Goal: Use online tool/utility

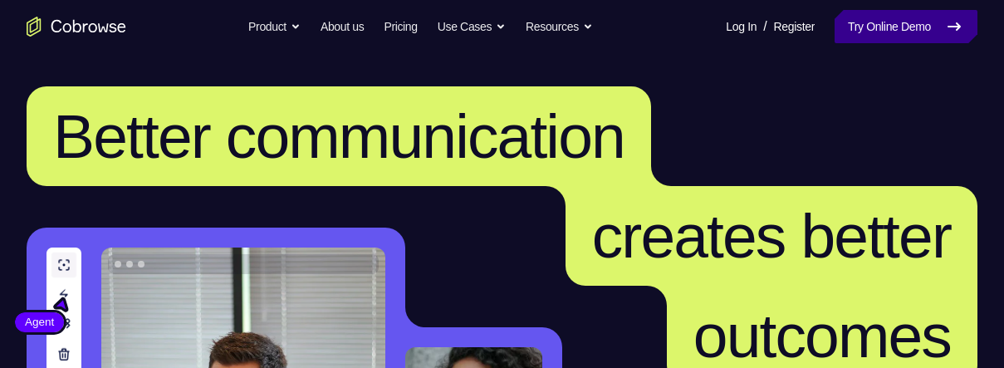
click at [885, 32] on link "Try Online Demo" at bounding box center [906, 26] width 143 height 33
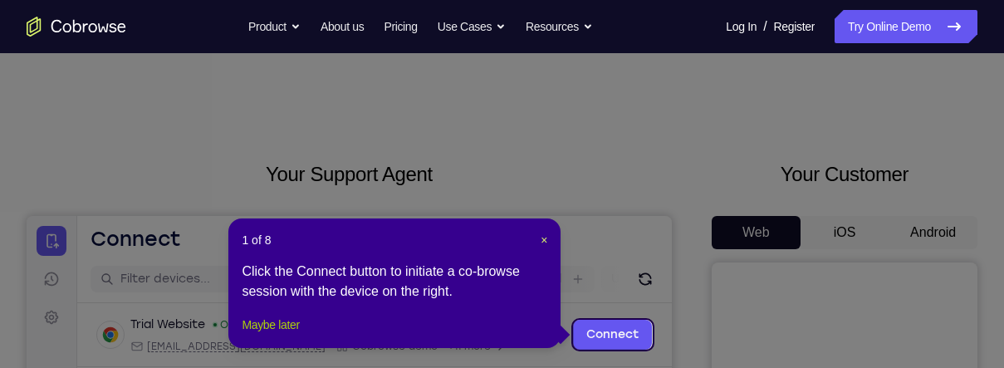
click at [299, 335] on button "Maybe later" at bounding box center [270, 325] width 57 height 20
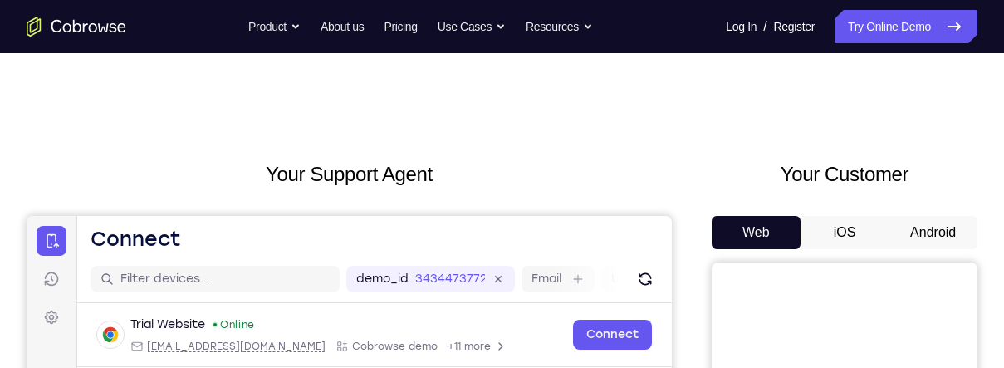
click at [924, 237] on button "Android" at bounding box center [933, 232] width 89 height 33
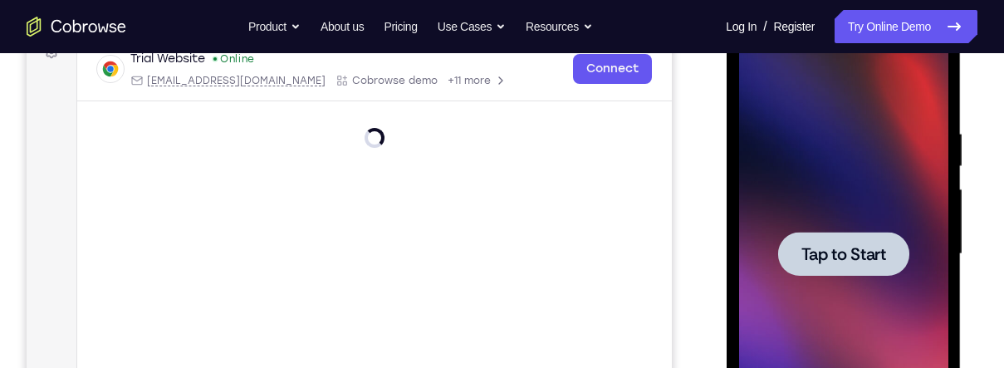
scroll to position [267, 0]
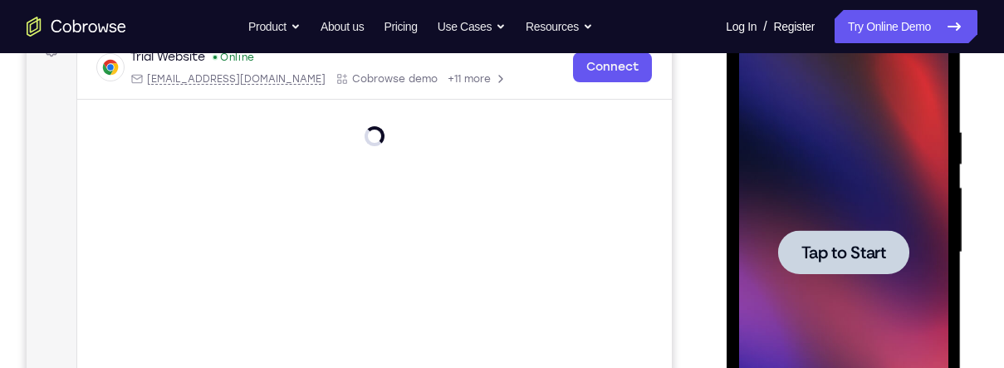
click at [855, 244] on span "Tap to Start" at bounding box center [843, 252] width 85 height 17
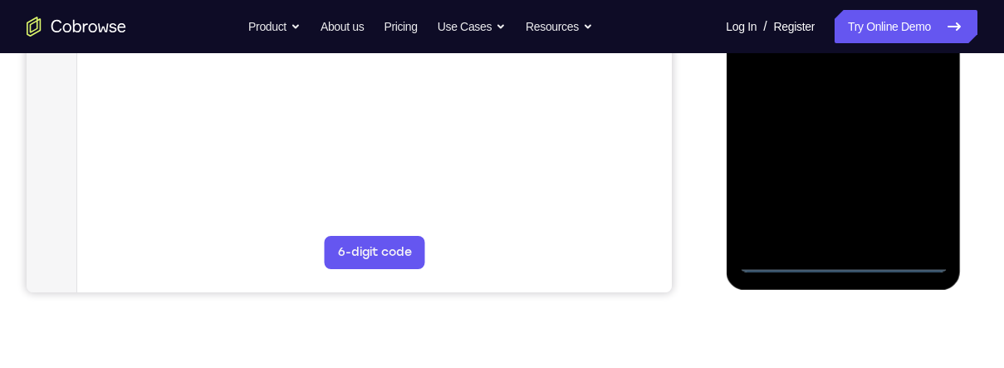
scroll to position [482, 0]
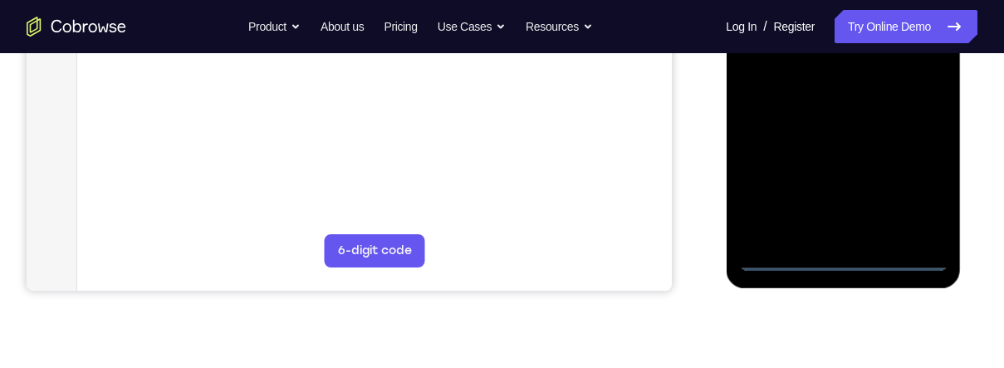
click at [852, 262] on div at bounding box center [842, 38] width 209 height 465
click at [924, 189] on div at bounding box center [842, 38] width 209 height 465
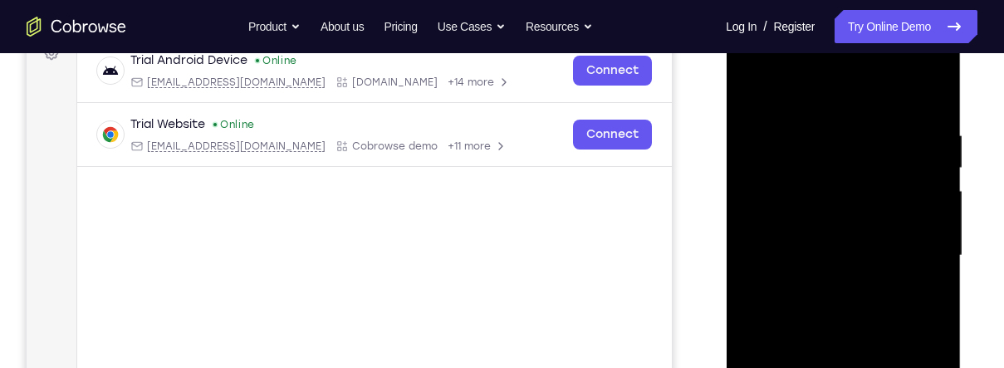
scroll to position [228, 0]
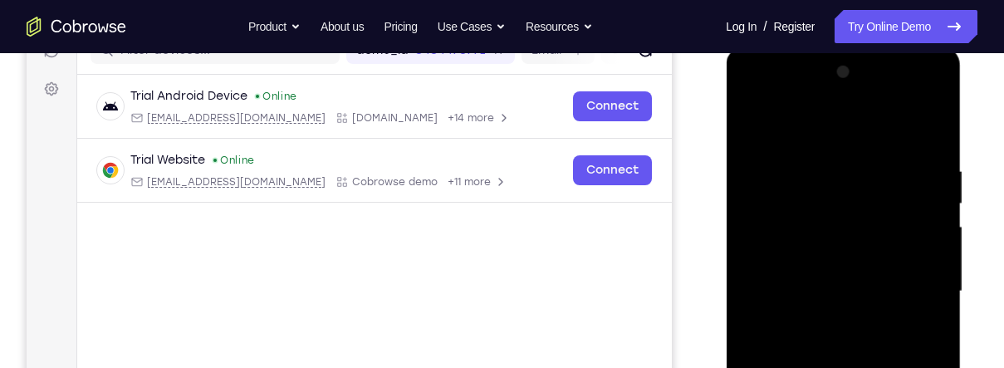
click at [855, 130] on div at bounding box center [842, 291] width 209 height 465
click at [824, 195] on div at bounding box center [842, 291] width 209 height 465
click at [809, 162] on div at bounding box center [842, 291] width 209 height 465
click at [806, 220] on div at bounding box center [842, 291] width 209 height 465
click at [919, 126] on div at bounding box center [842, 291] width 209 height 465
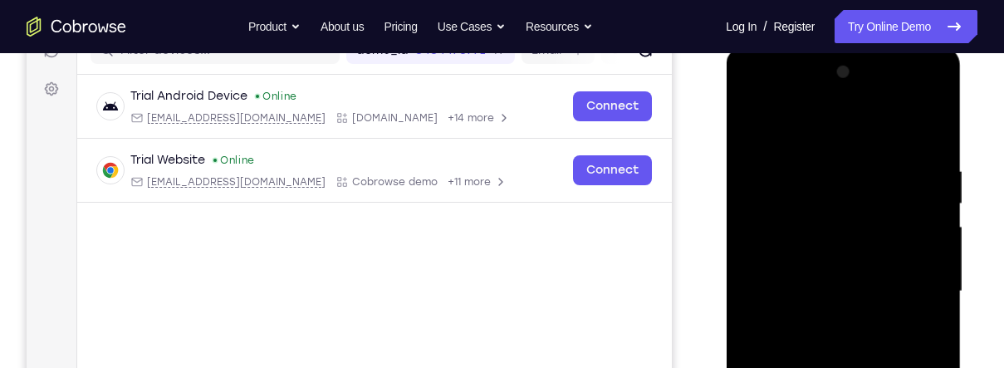
click at [924, 334] on div at bounding box center [842, 291] width 209 height 465
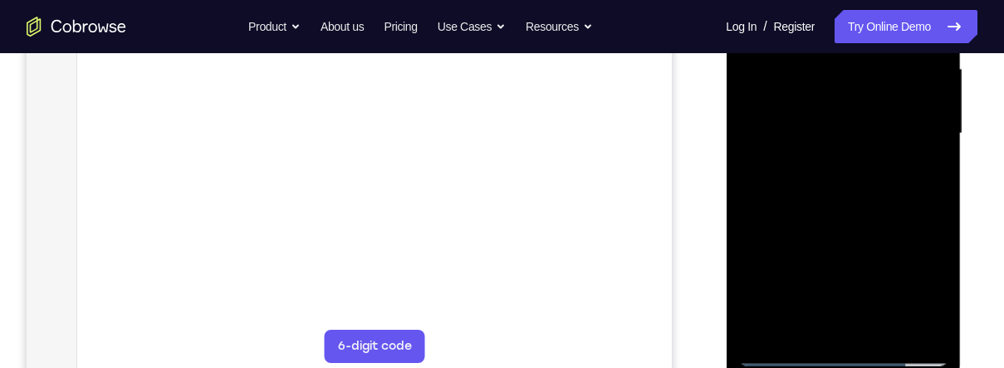
scroll to position [395, 0]
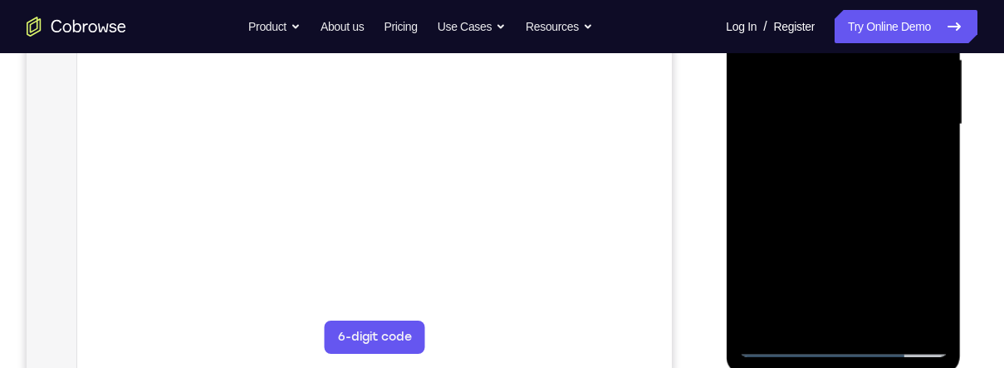
click at [763, 314] on div at bounding box center [842, 124] width 209 height 465
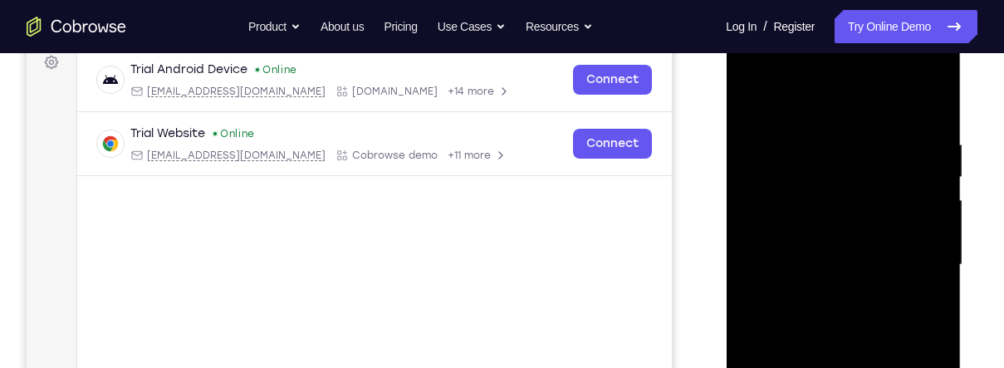
scroll to position [203, 0]
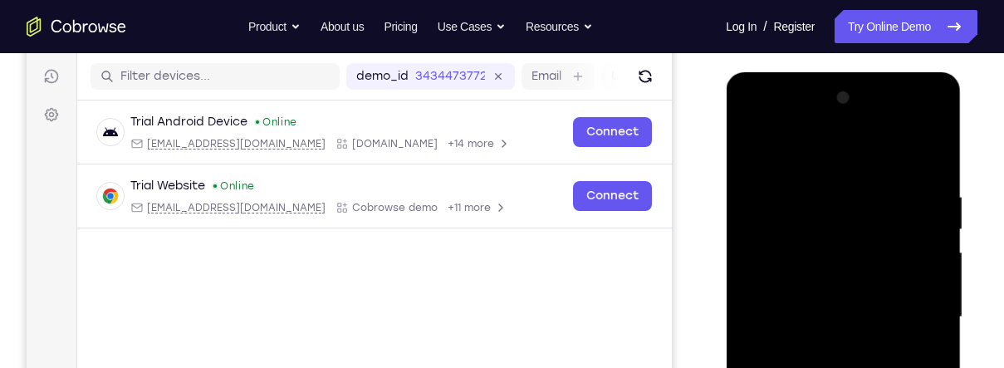
click at [906, 123] on div at bounding box center [842, 317] width 209 height 465
click at [761, 125] on div at bounding box center [842, 317] width 209 height 465
click at [918, 321] on div at bounding box center [842, 317] width 209 height 465
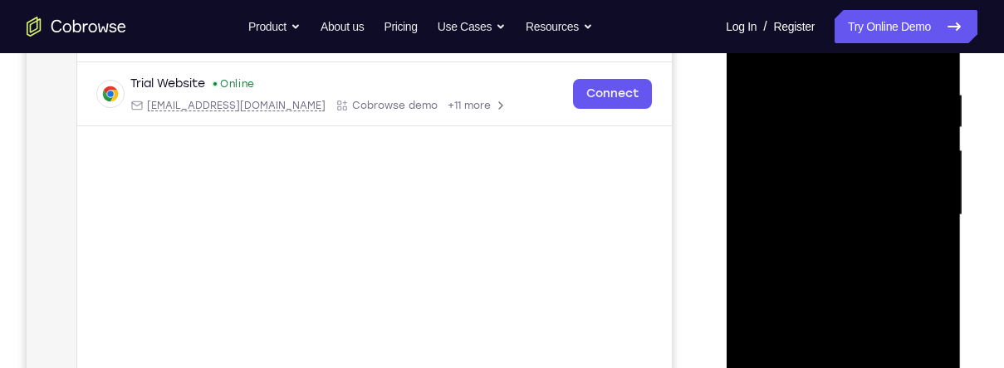
scroll to position [321, 0]
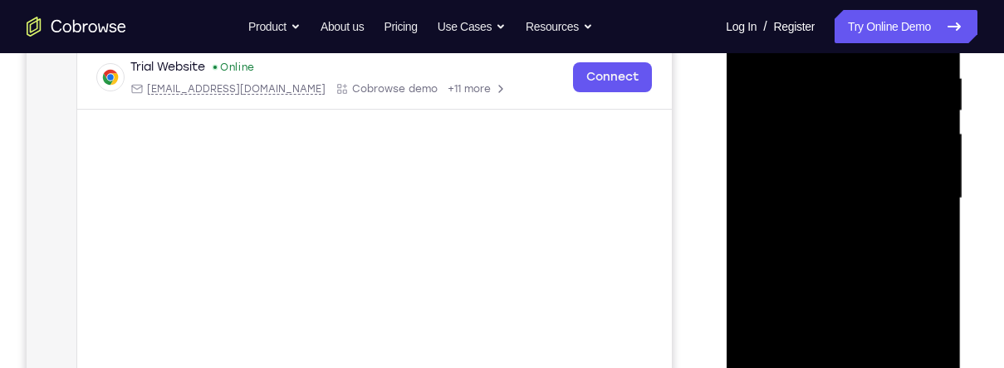
click at [830, 221] on div at bounding box center [842, 198] width 209 height 465
click at [833, 184] on div at bounding box center [842, 198] width 209 height 465
click at [811, 158] on div at bounding box center [842, 198] width 209 height 465
click at [889, 198] on div at bounding box center [842, 198] width 209 height 465
click at [870, 250] on div at bounding box center [842, 198] width 209 height 465
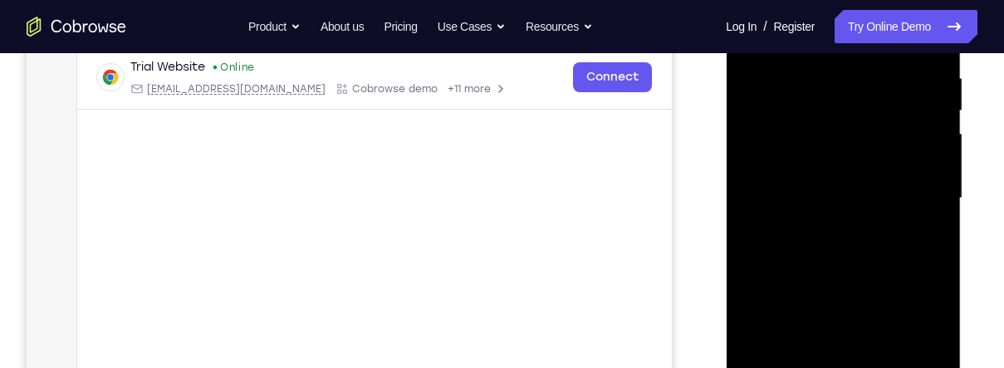
click at [879, 234] on div at bounding box center [842, 198] width 209 height 465
click at [879, 247] on div at bounding box center [842, 198] width 209 height 465
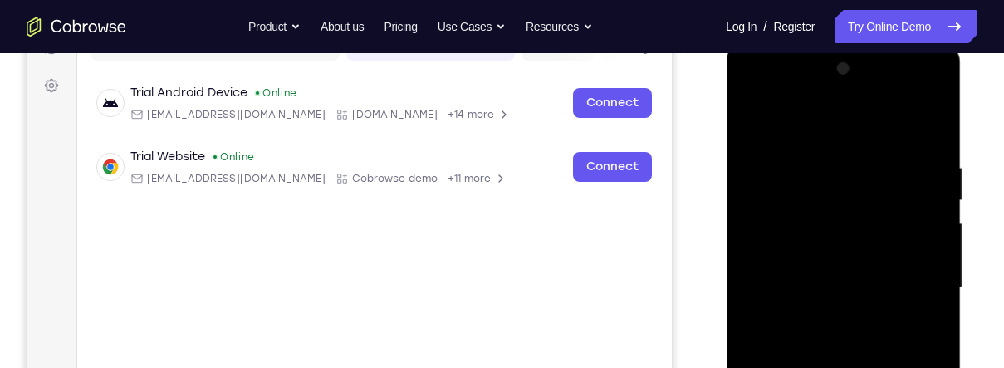
scroll to position [233, 0]
click at [990, 262] on div "Your Support Agent Your Customer Web iOS Android Next Steps We’d be happy to gi…" at bounding box center [502, 368] width 1004 height 1095
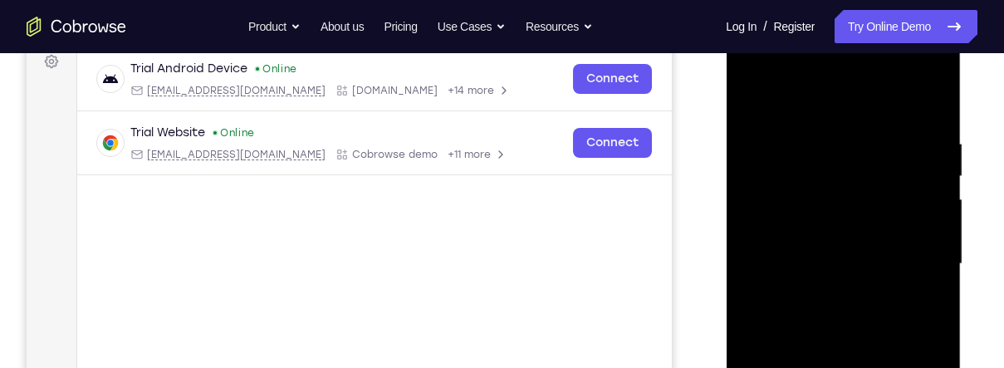
scroll to position [258, 0]
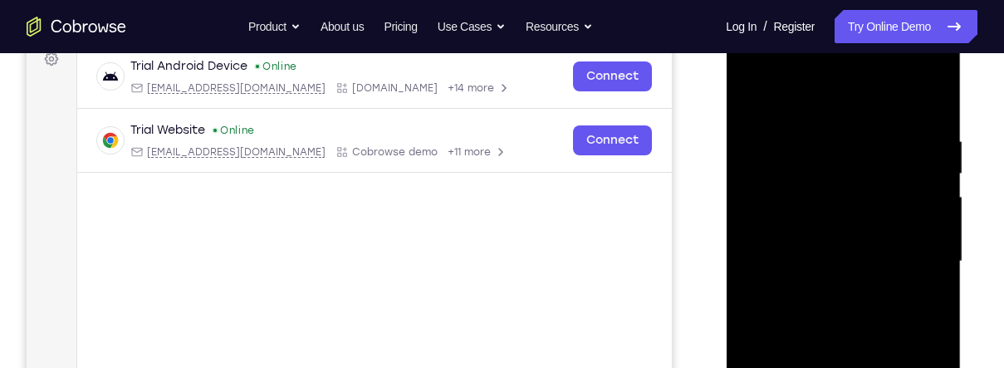
click at [850, 327] on div at bounding box center [842, 261] width 209 height 465
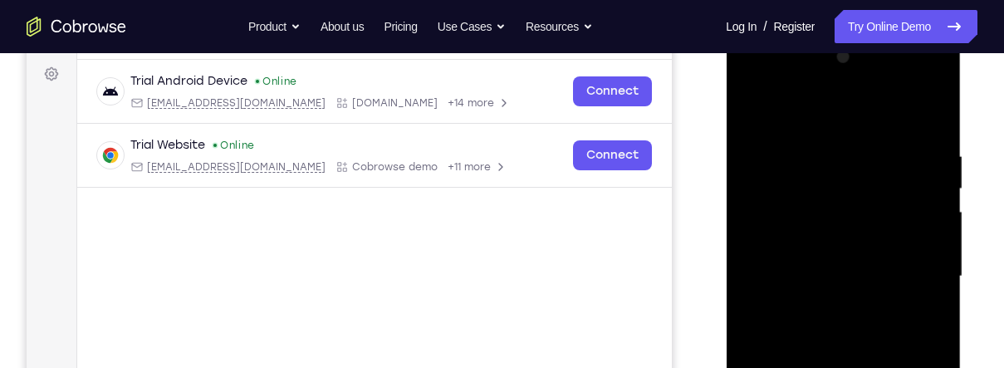
scroll to position [238, 0]
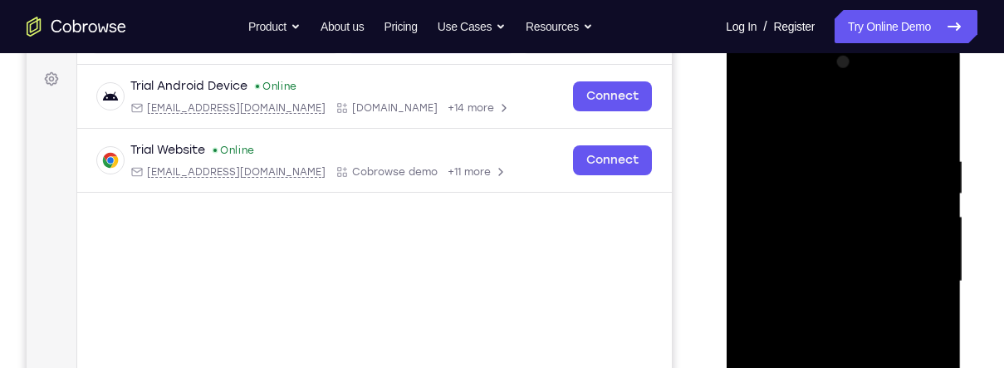
click at [935, 108] on div at bounding box center [842, 281] width 209 height 465
click at [747, 105] on div at bounding box center [842, 281] width 209 height 465
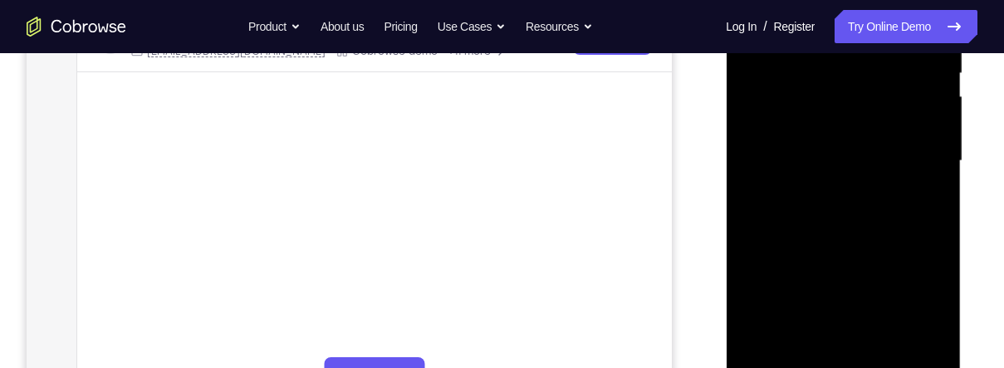
scroll to position [388, 0]
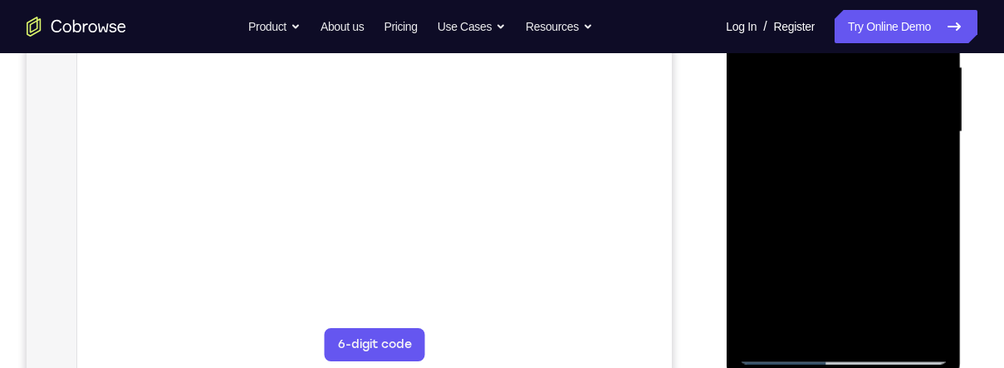
click at [889, 323] on div at bounding box center [842, 132] width 209 height 465
click at [959, 171] on div at bounding box center [843, 134] width 235 height 495
click at [854, 218] on div at bounding box center [842, 132] width 209 height 465
click at [856, 108] on div at bounding box center [842, 132] width 209 height 465
click at [919, 165] on div at bounding box center [842, 132] width 209 height 465
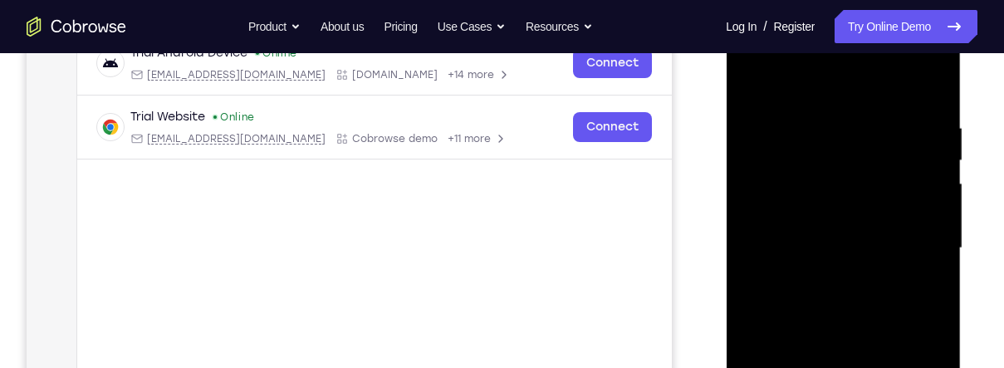
scroll to position [271, 0]
click at [742, 86] on div at bounding box center [842, 249] width 209 height 465
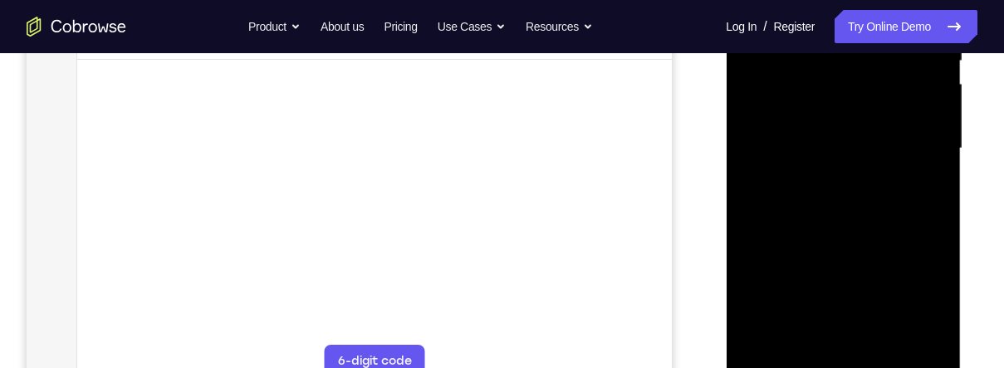
scroll to position [372, 0]
click at [876, 184] on div at bounding box center [842, 147] width 209 height 465
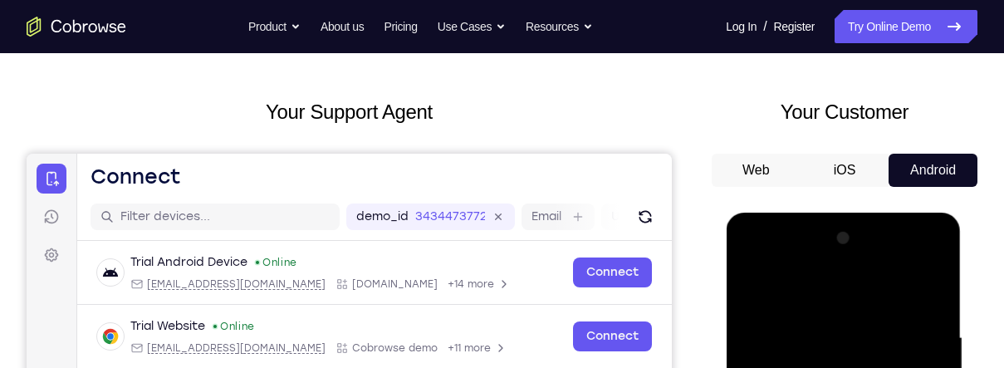
scroll to position [61, 0]
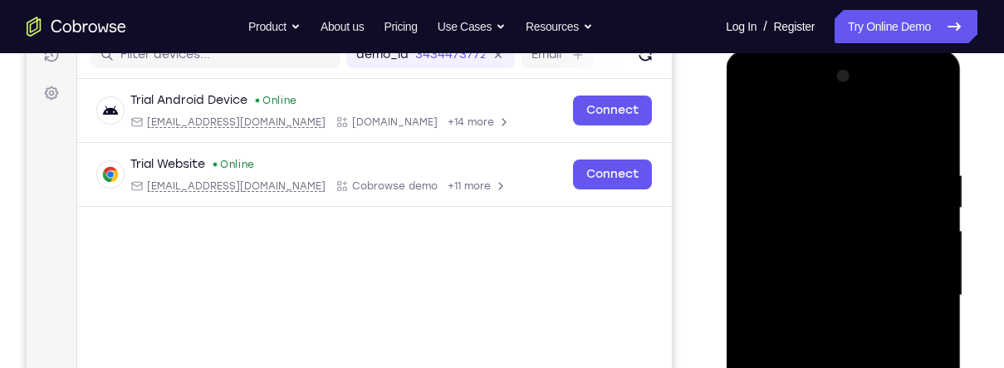
click at [960, 189] on div at bounding box center [844, 300] width 237 height 498
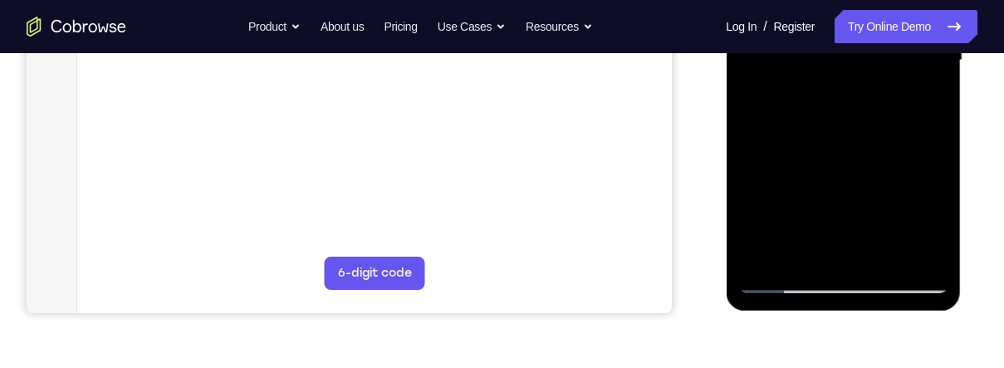
scroll to position [485, 0]
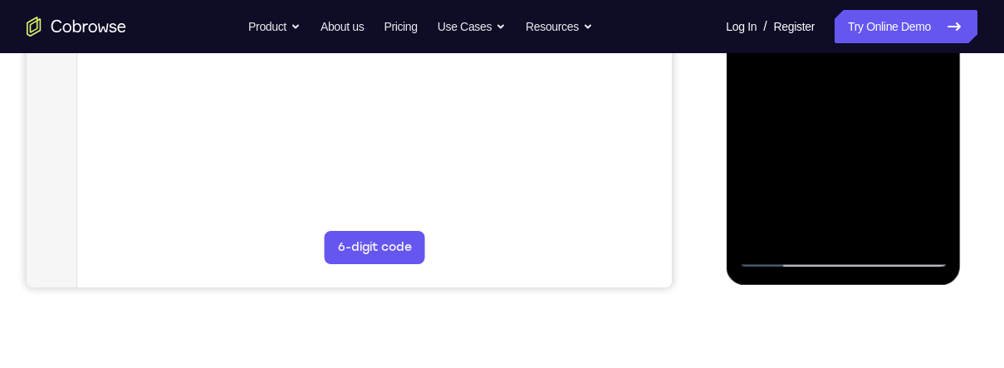
click at [782, 247] on div at bounding box center [842, 34] width 209 height 465
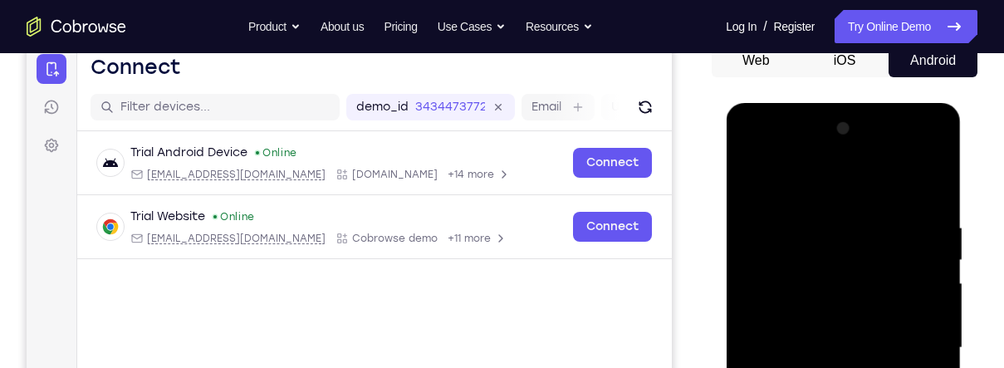
scroll to position [0, 0]
